Goal: Information Seeking & Learning: Learn about a topic

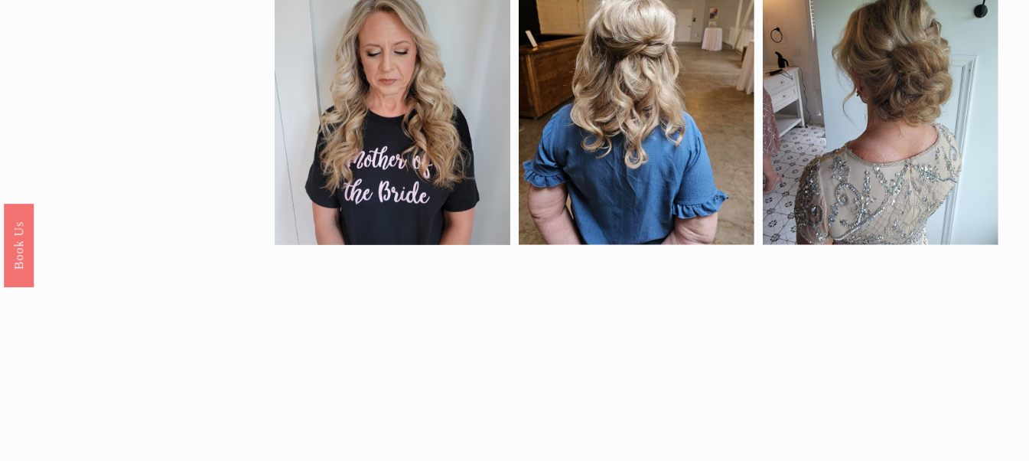
scroll to position [918, 0]
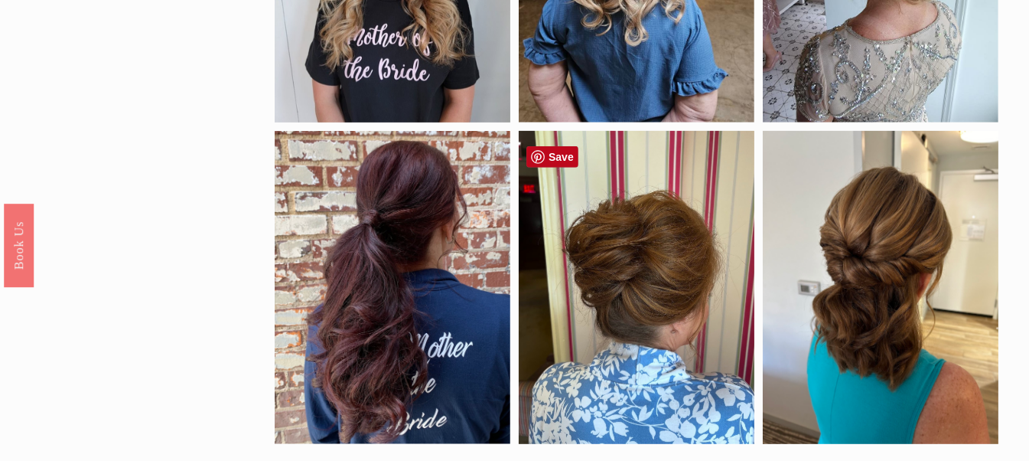
click at [664, 326] on div at bounding box center [637, 287] width 236 height 313
click at [666, 326] on div at bounding box center [637, 287] width 236 height 313
click at [679, 302] on div at bounding box center [637, 287] width 236 height 313
click at [679, 301] on div at bounding box center [637, 287] width 236 height 313
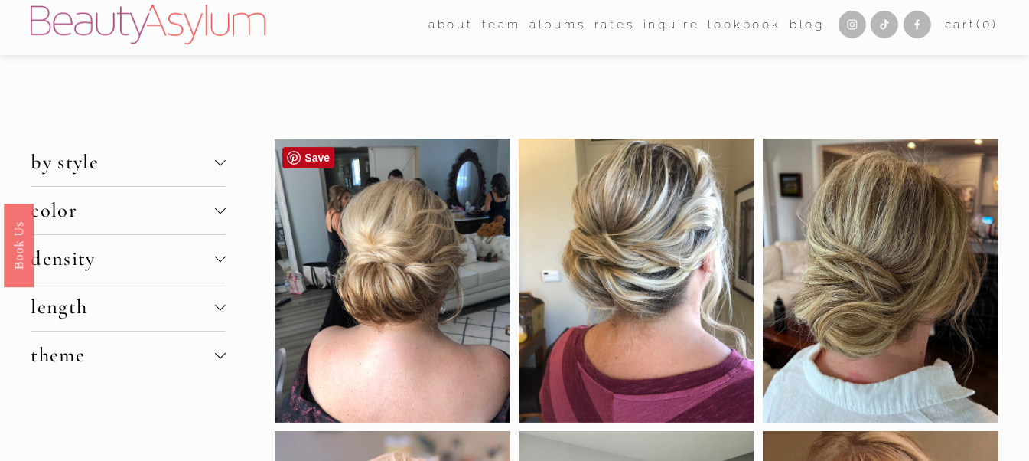
scroll to position [0, 0]
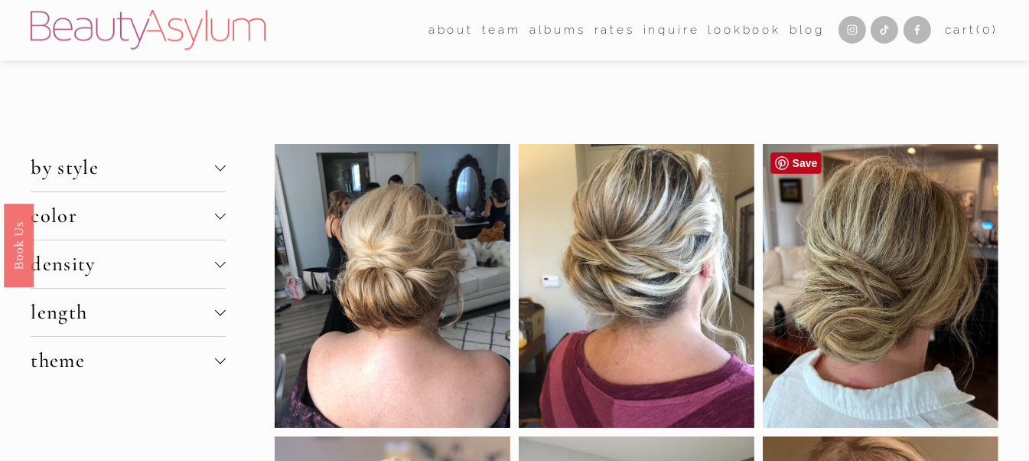
click at [921, 311] on div at bounding box center [881, 286] width 236 height 284
click at [921, 310] on div at bounding box center [881, 286] width 236 height 284
click at [917, 287] on div at bounding box center [881, 286] width 236 height 284
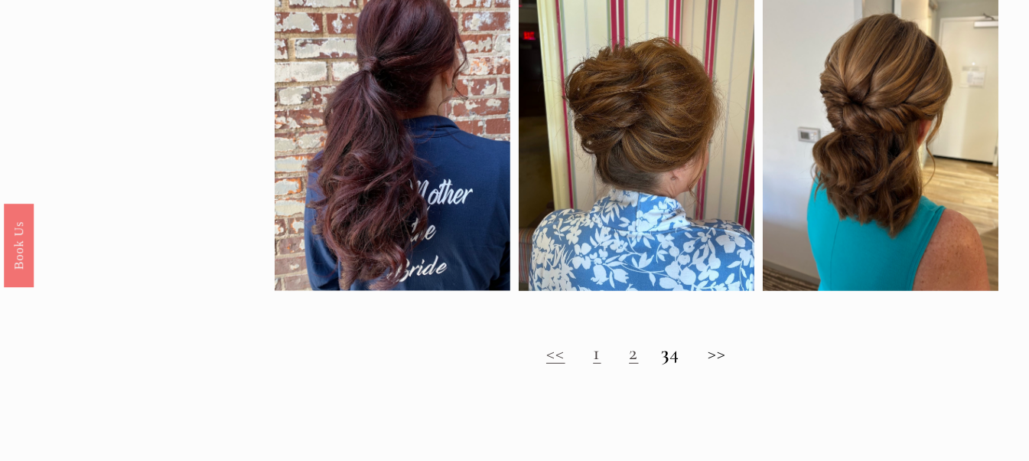
scroll to position [1224, 0]
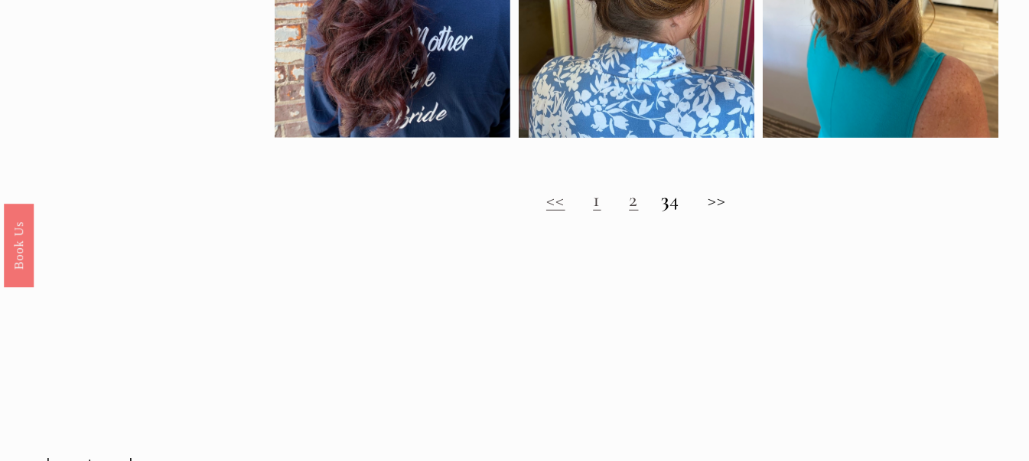
click at [629, 212] on link "2" at bounding box center [633, 199] width 9 height 24
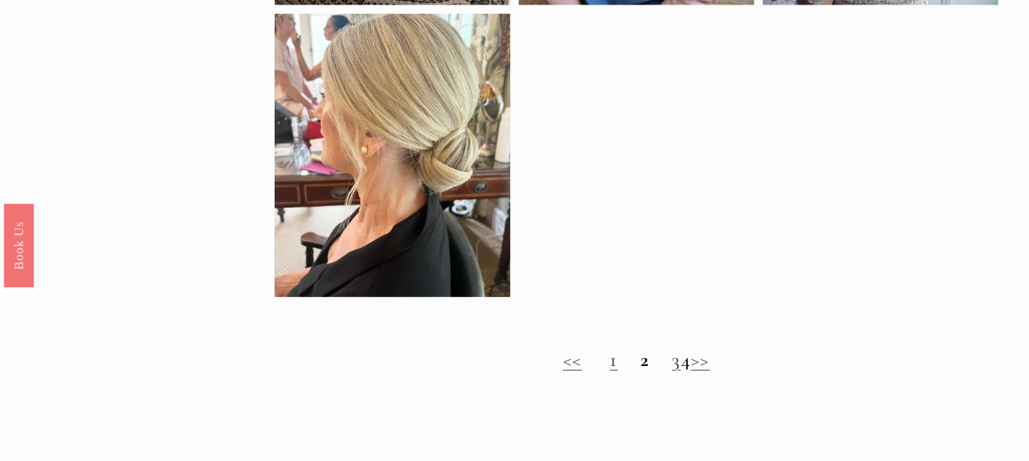
scroll to position [1071, 0]
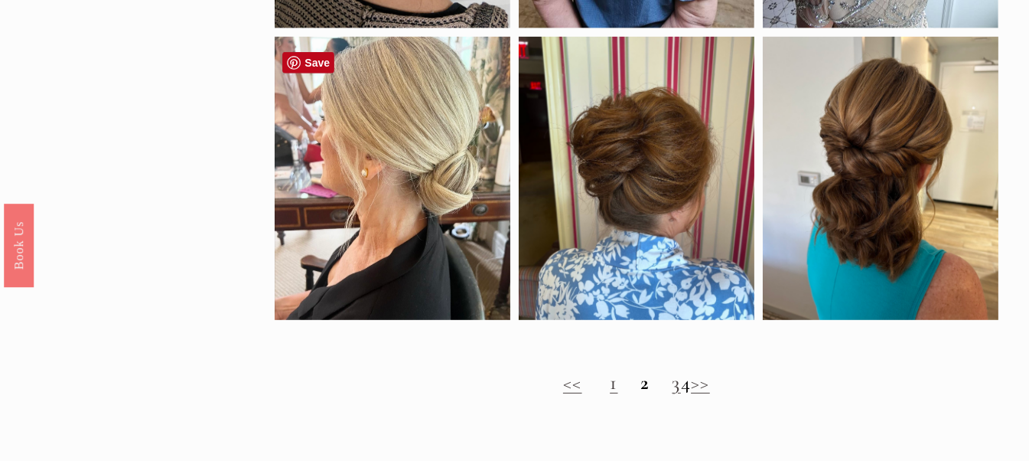
click at [461, 250] on div at bounding box center [393, 179] width 236 height 284
click at [461, 249] on div at bounding box center [393, 179] width 236 height 284
click at [403, 233] on div at bounding box center [393, 179] width 236 height 284
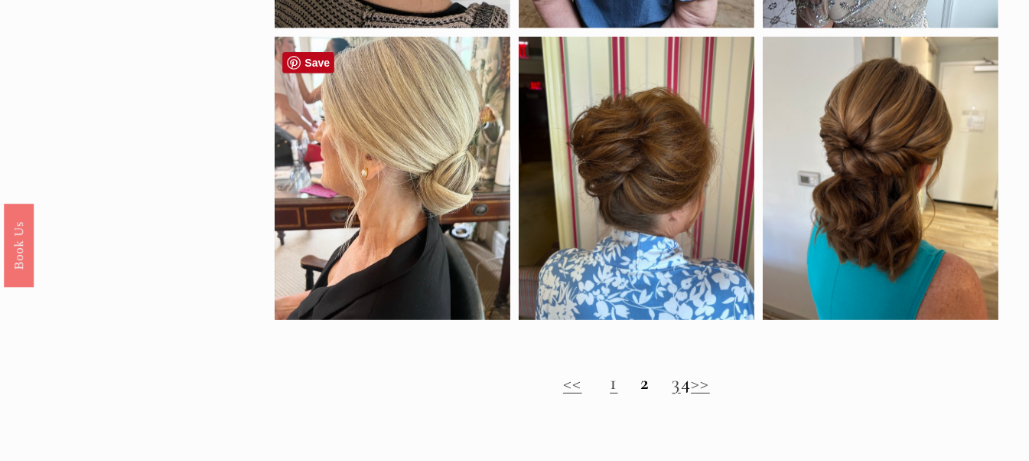
click at [275, 44] on div at bounding box center [393, 179] width 236 height 284
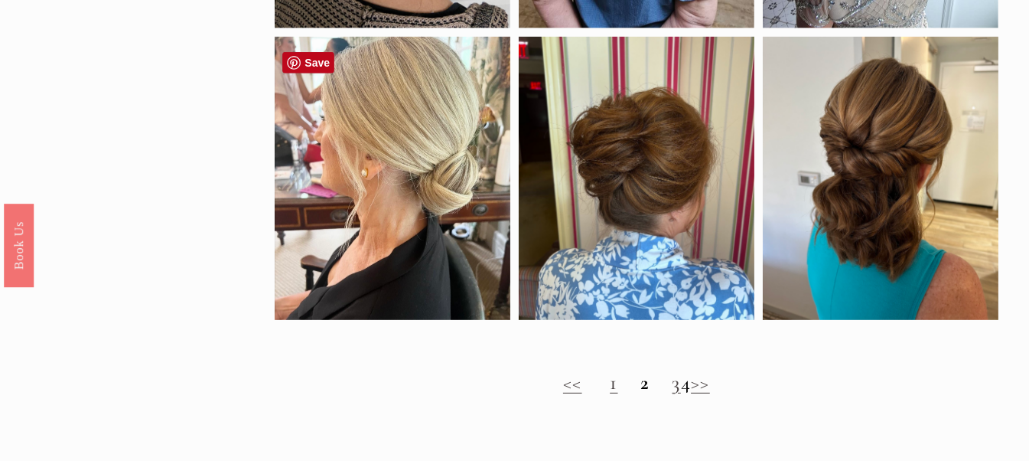
click at [365, 302] on div at bounding box center [393, 179] width 236 height 284
drag, startPoint x: 365, startPoint y: 302, endPoint x: 326, endPoint y: 293, distance: 40.1
click at [326, 293] on div at bounding box center [393, 179] width 236 height 284
click at [297, 232] on div at bounding box center [393, 179] width 236 height 284
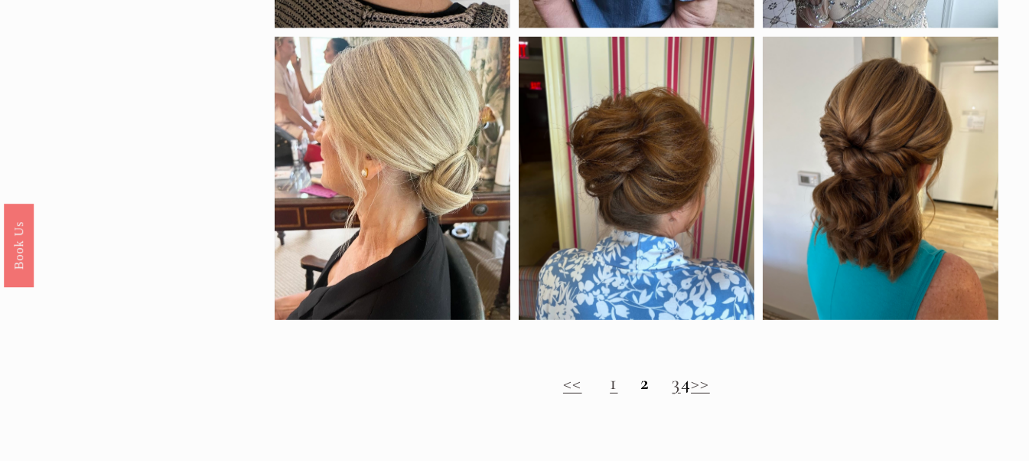
drag, startPoint x: 322, startPoint y: 77, endPoint x: 272, endPoint y: 107, distance: 58.7
click at [275, 111] on div at bounding box center [393, 179] width 236 height 284
click at [490, 44] on div at bounding box center [393, 179] width 236 height 284
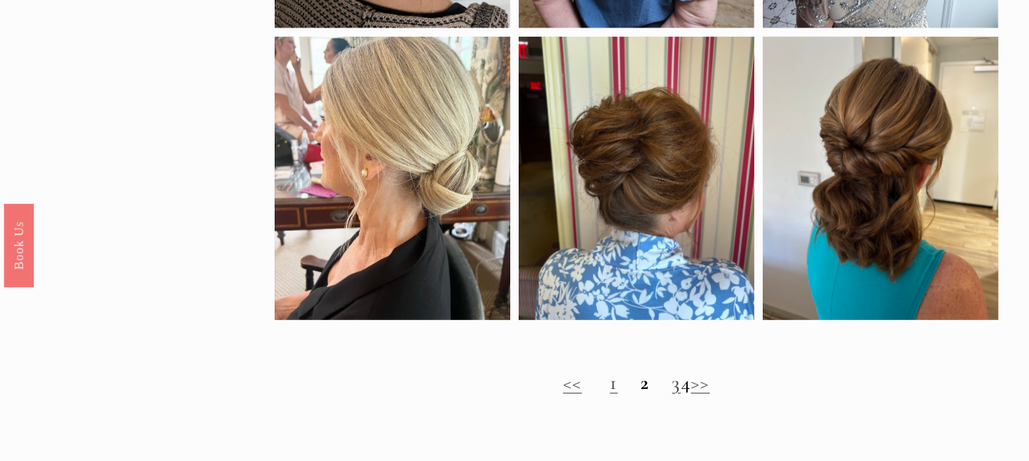
click at [490, 44] on div at bounding box center [393, 179] width 236 height 284
click at [673, 395] on link "3" at bounding box center [677, 382] width 8 height 24
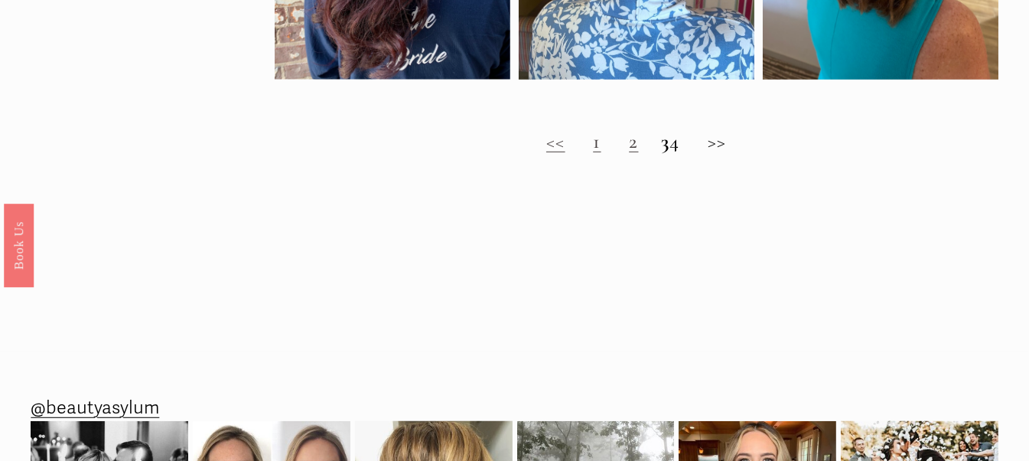
scroll to position [1300, 0]
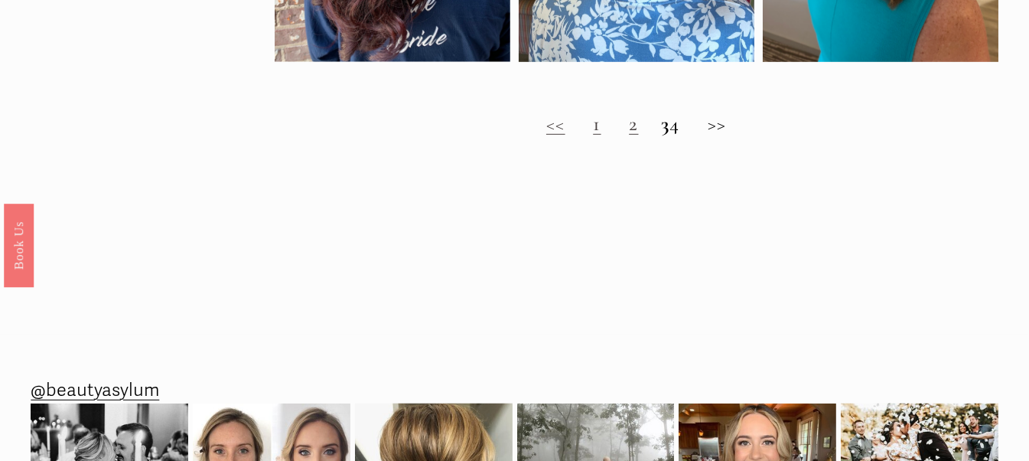
click at [693, 136] on h2 "<< 1 2 3 4 >>" at bounding box center [637, 124] width 724 height 24
click at [689, 136] on h2 "<< 1 2 3 4 >>" at bounding box center [637, 124] width 724 height 24
click at [697, 132] on h2 "<< 1 2 3 4 >>" at bounding box center [637, 124] width 724 height 24
click at [684, 136] on h2 "<< 1 2 3 4 >>" at bounding box center [637, 124] width 724 height 24
click at [687, 136] on h2 "<< 1 2 3 4 >>" at bounding box center [637, 124] width 724 height 24
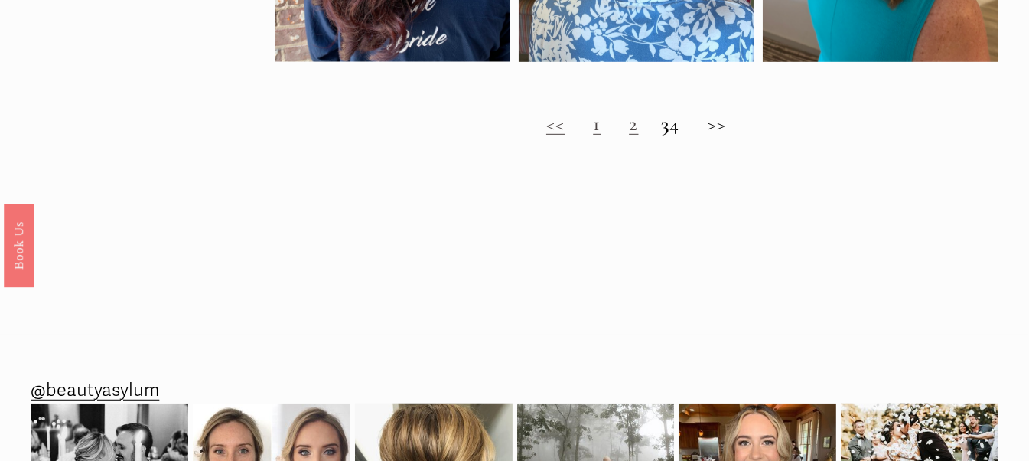
click at [687, 136] on h2 "<< 1 2 3 4 >>" at bounding box center [637, 124] width 724 height 24
click at [723, 134] on h2 "<< 1 2 3 4 >>" at bounding box center [637, 124] width 724 height 24
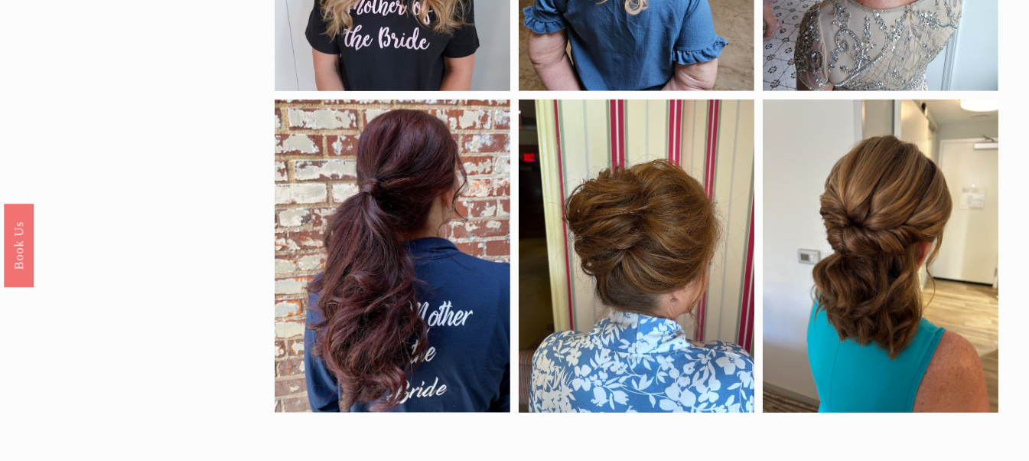
scroll to position [1148, 0]
